Goal: Transaction & Acquisition: Book appointment/travel/reservation

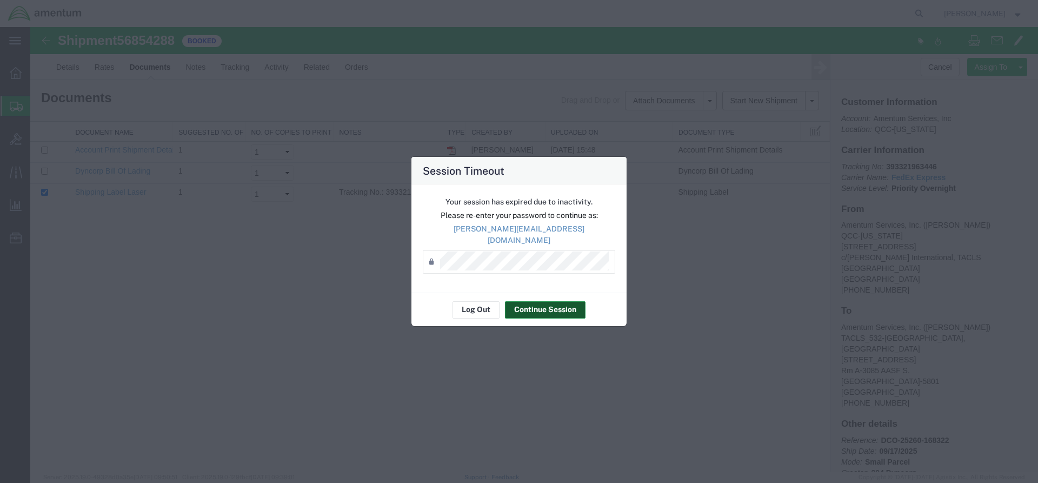
click at [532, 309] on button "Continue Session" at bounding box center [545, 309] width 81 height 17
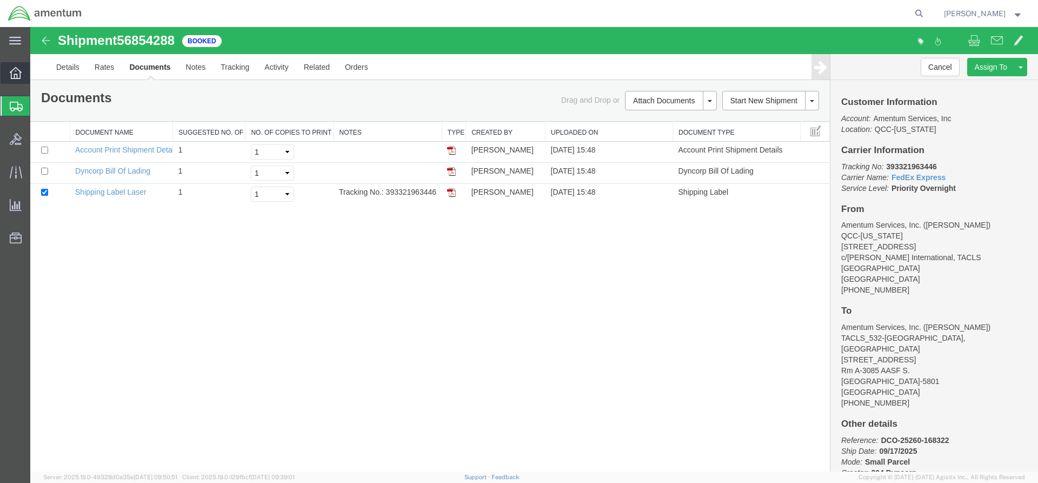
click at [16, 72] on icon at bounding box center [16, 73] width 12 height 12
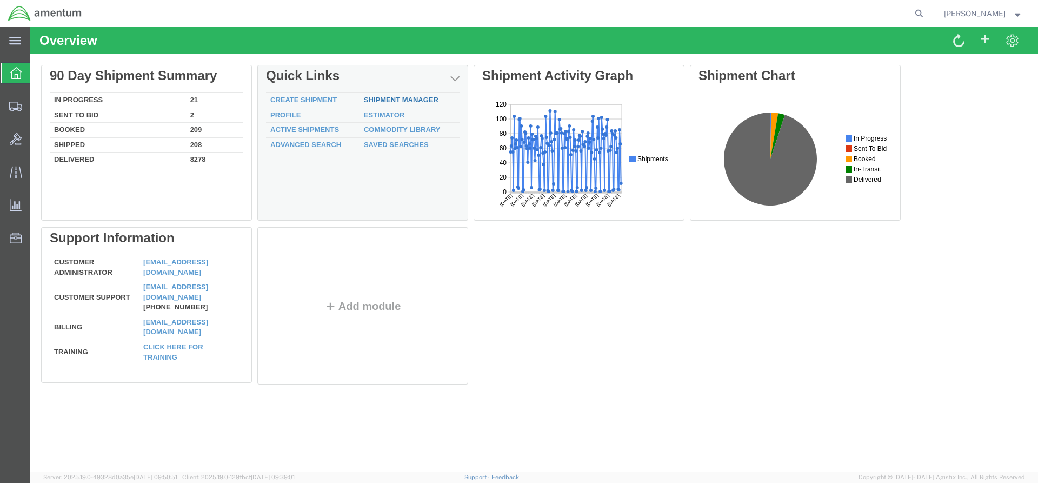
click at [382, 98] on link "Shipment Manager" at bounding box center [401, 100] width 75 height 8
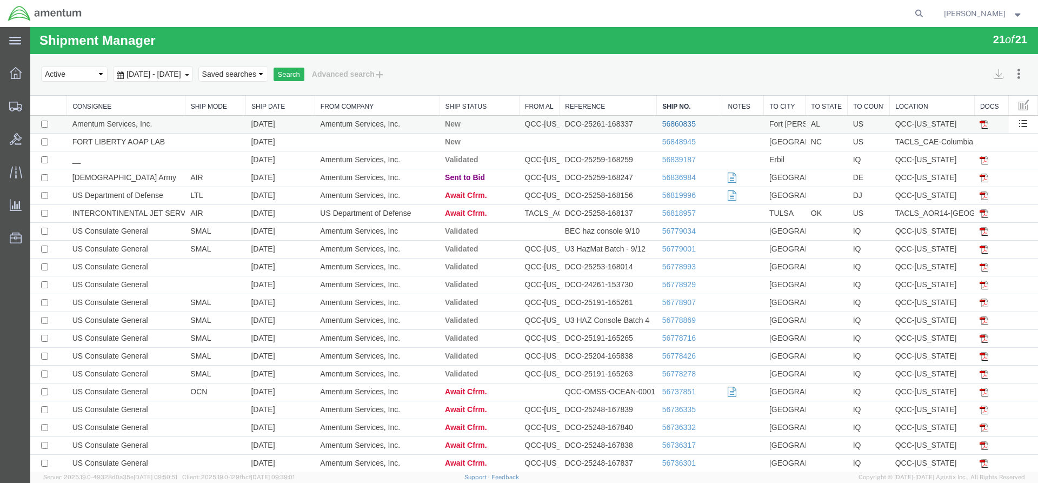
click at [683, 122] on link "56860835" at bounding box center [679, 123] width 34 height 9
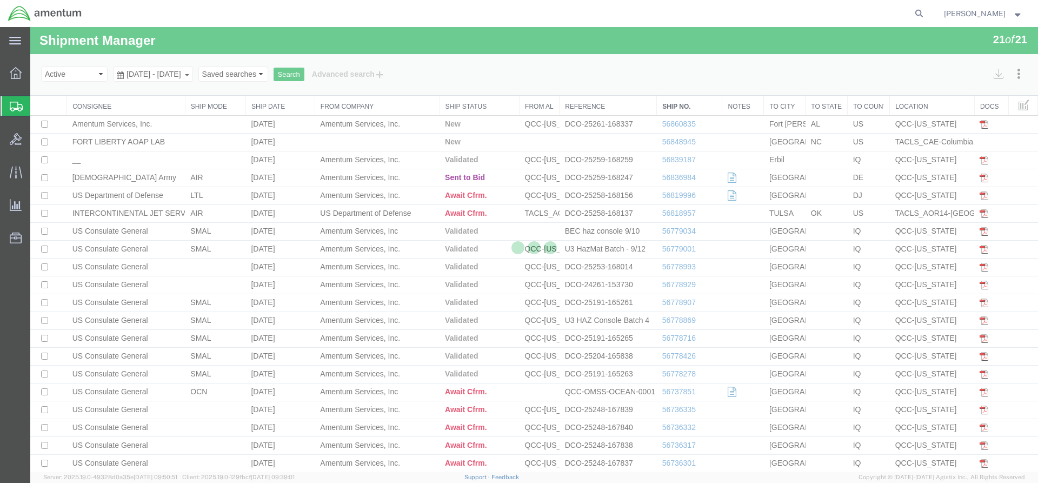
select select "42668"
select select "42684"
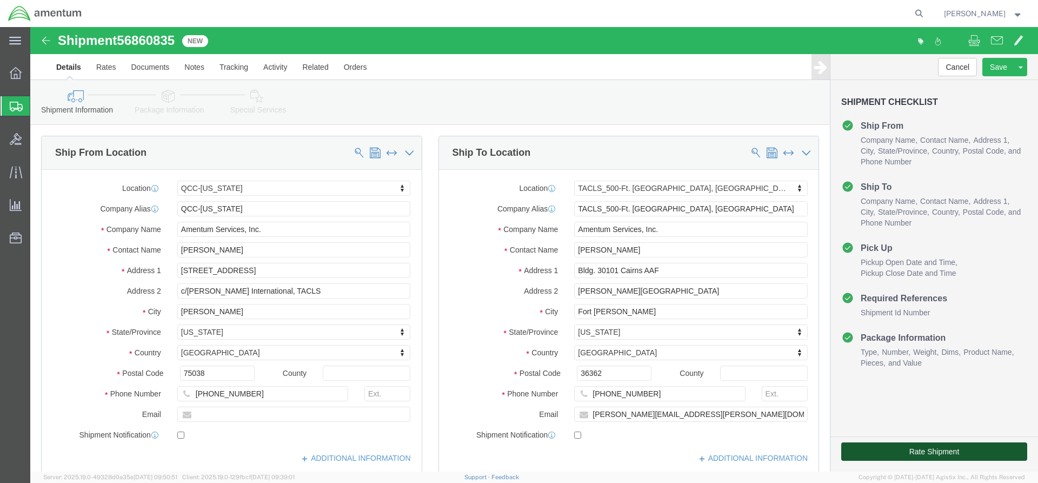
click button "Rate Shipment"
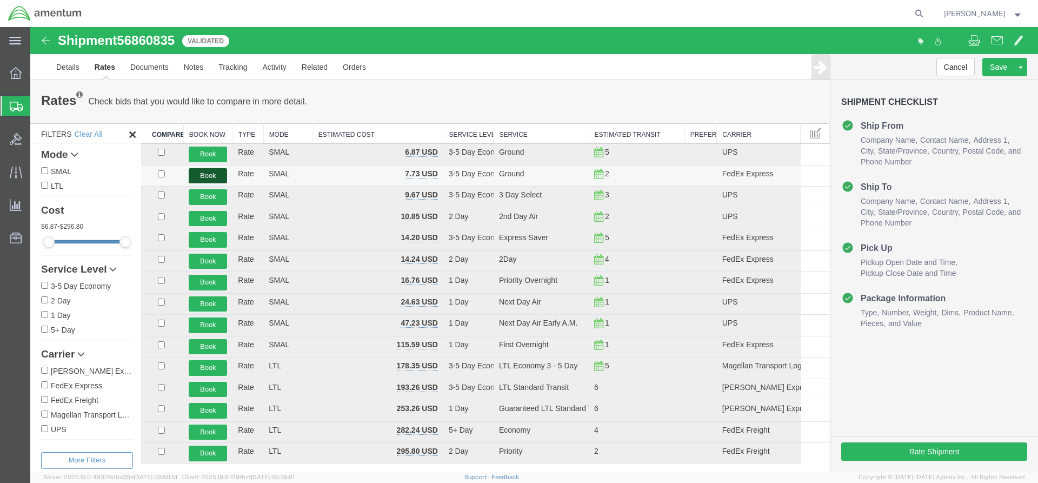
click at [199, 176] on button "Book" at bounding box center [208, 176] width 38 height 16
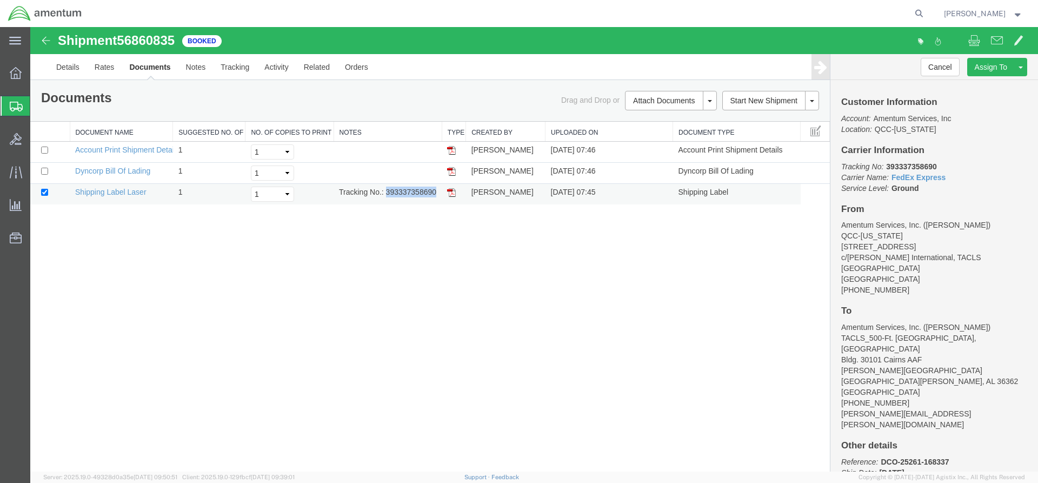
drag, startPoint x: 386, startPoint y: 195, endPoint x: 424, endPoint y: 194, distance: 38.4
click at [439, 196] on td "Tracking No.: 393337358690" at bounding box center [388, 194] width 108 height 21
copy td "393337358690"
click at [452, 193] on img at bounding box center [451, 192] width 9 height 9
click at [13, 74] on icon at bounding box center [16, 73] width 12 height 12
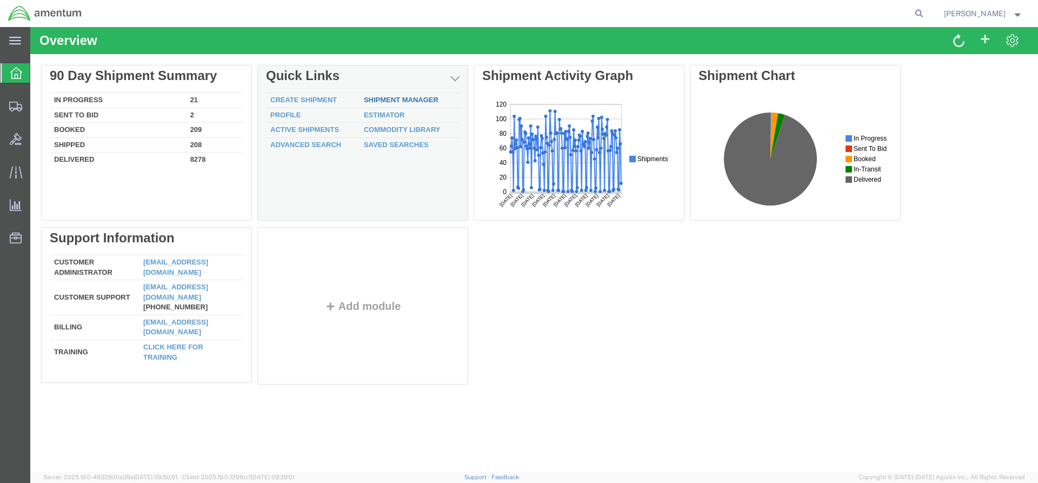
click at [375, 103] on link "Shipment Manager" at bounding box center [401, 100] width 75 height 8
